Goal: Find specific page/section: Find specific page/section

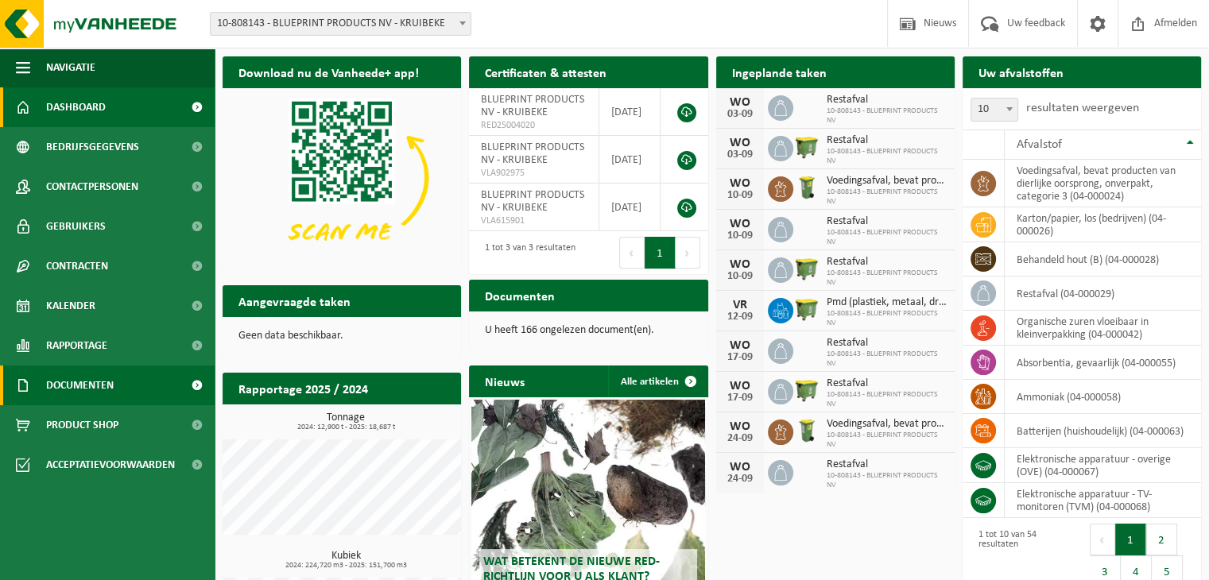
click at [91, 387] on span "Documenten" at bounding box center [80, 386] width 68 height 40
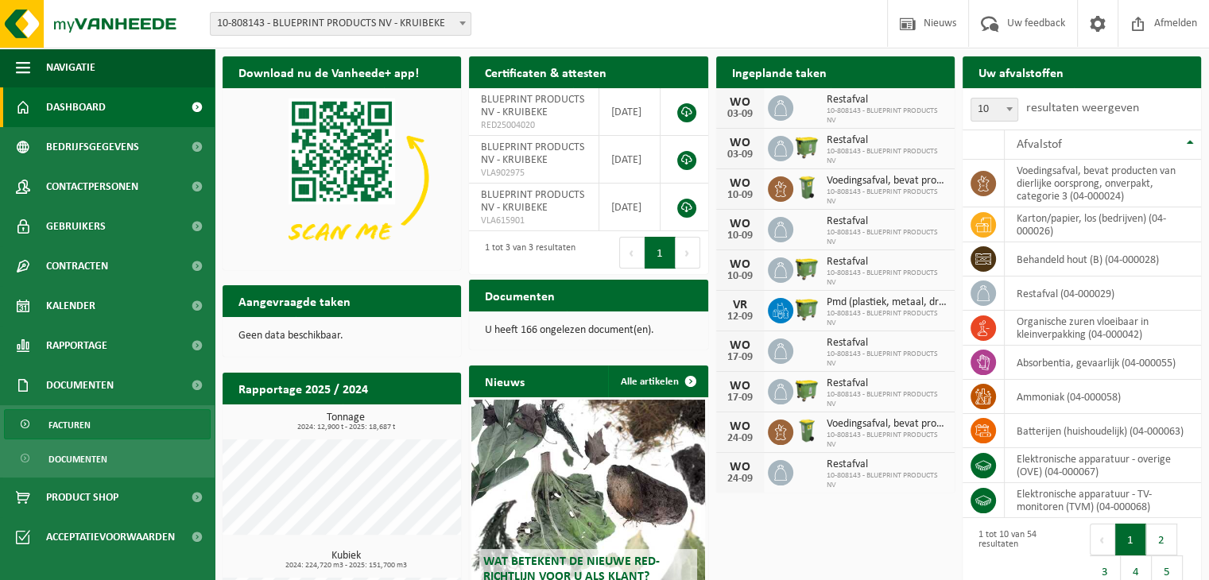
click at [87, 429] on span "Facturen" at bounding box center [69, 425] width 42 height 30
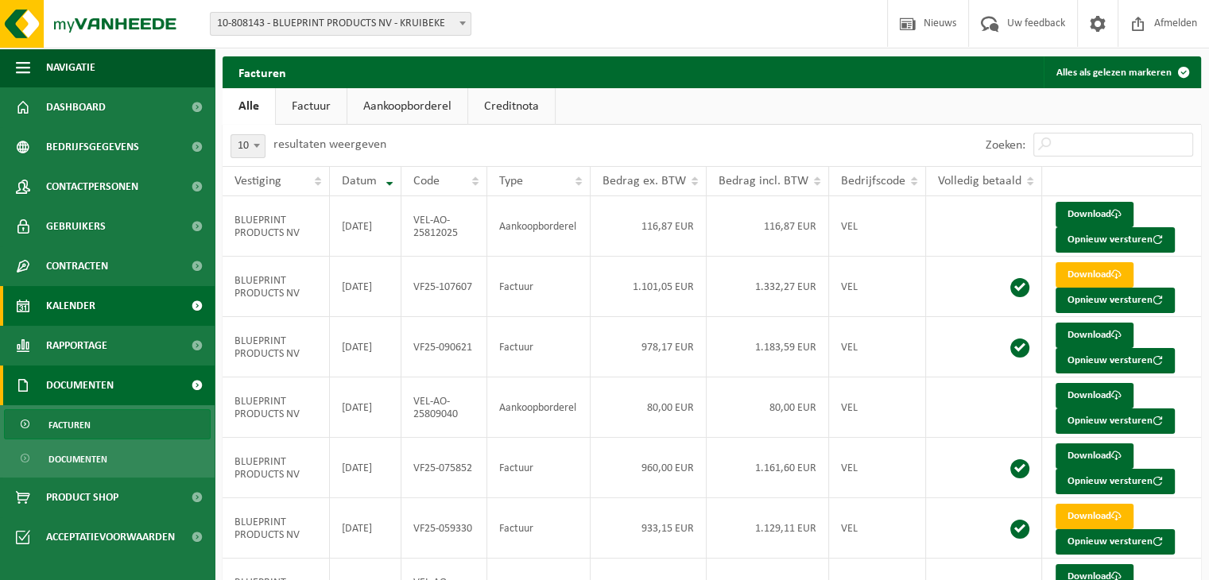
click at [80, 306] on span "Kalender" at bounding box center [70, 306] width 49 height 40
